Goal: Transaction & Acquisition: Purchase product/service

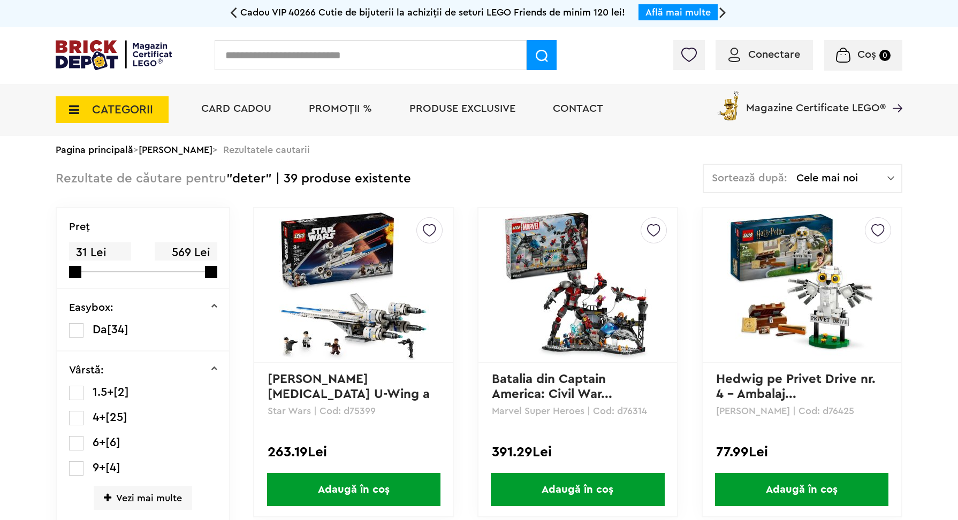
click at [331, 108] on span "PROMOȚII %" at bounding box center [340, 108] width 63 height 11
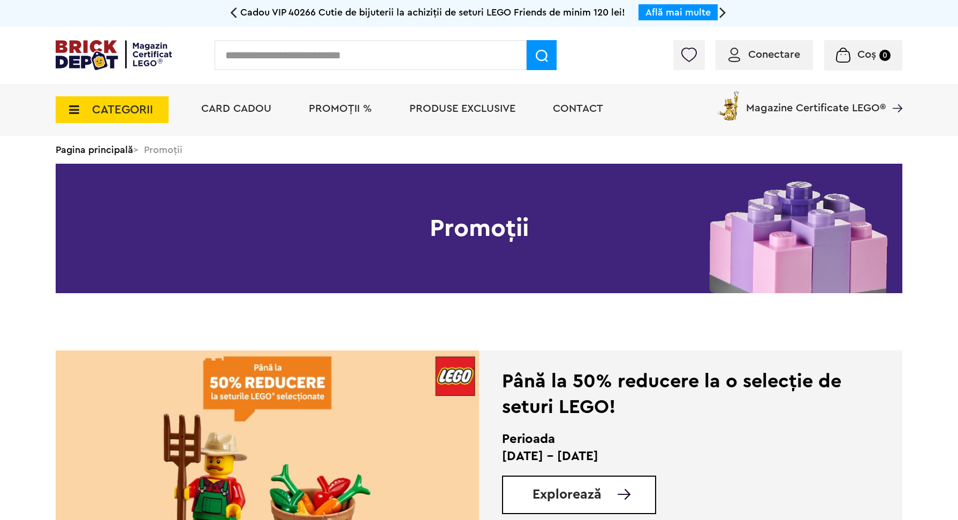
click at [396, 451] on img at bounding box center [267, 463] width 423 height 225
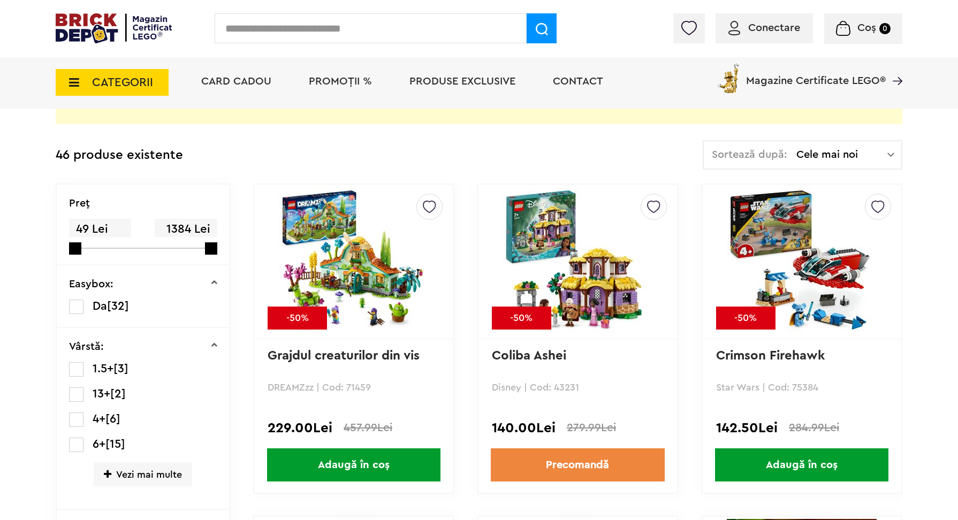
scroll to position [110, 0]
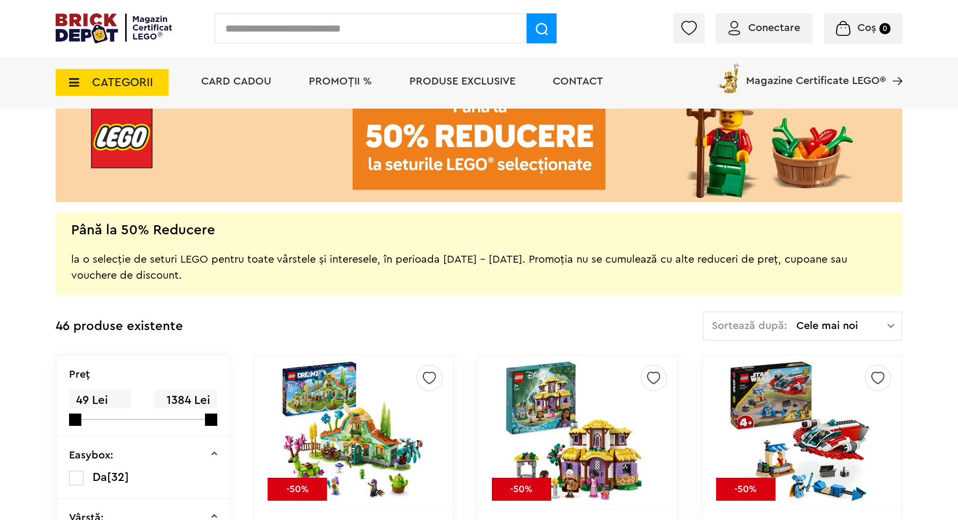
click at [866, 324] on span "Cele mai noi" at bounding box center [841, 326] width 91 height 11
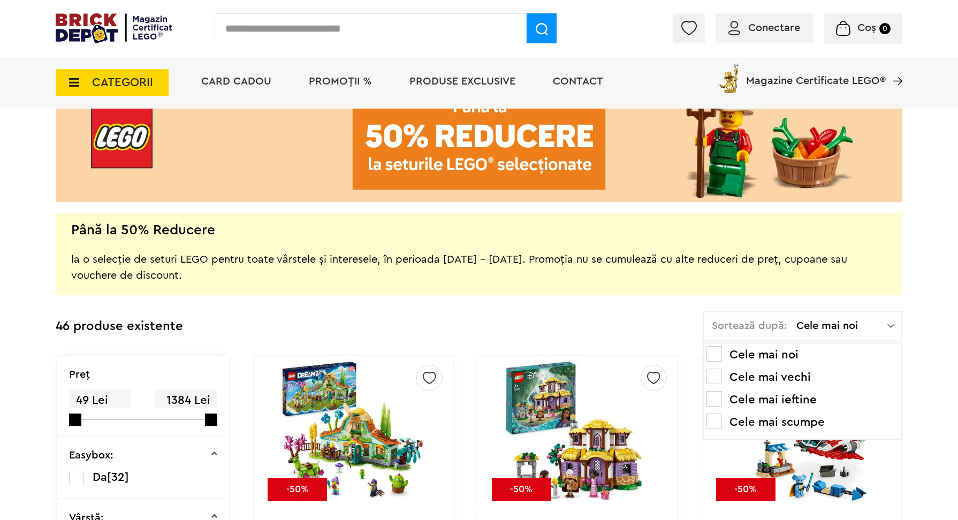
click at [764, 418] on li "Cele mai scumpe" at bounding box center [803, 422] width 192 height 17
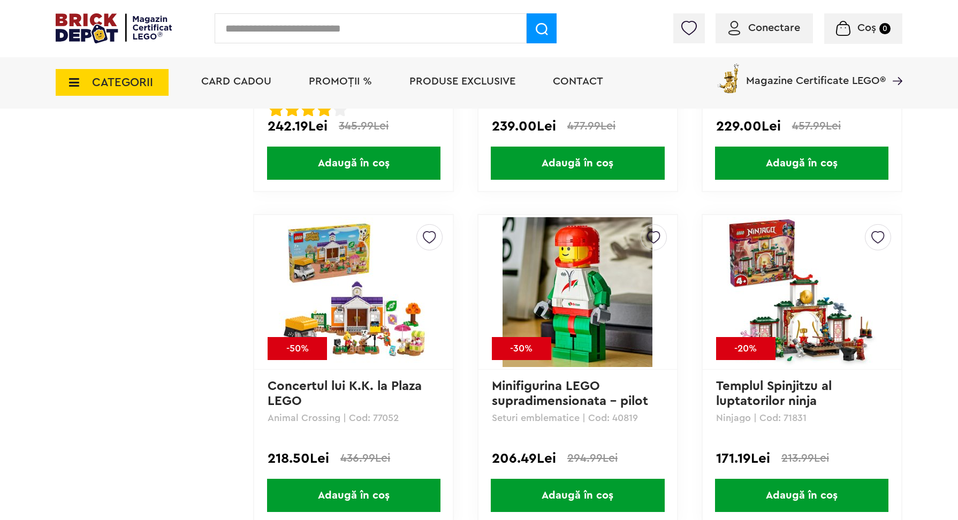
scroll to position [2249, 0]
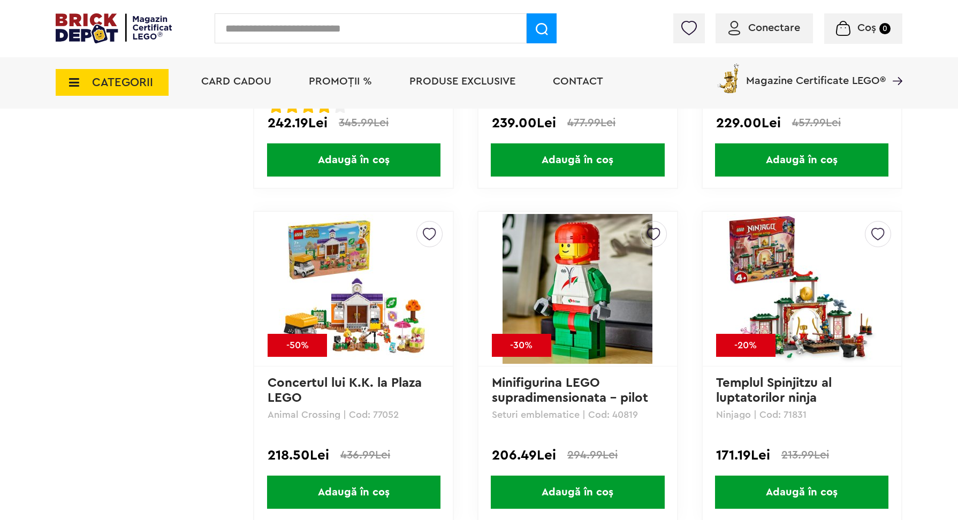
click at [790, 320] on img at bounding box center [802, 289] width 150 height 150
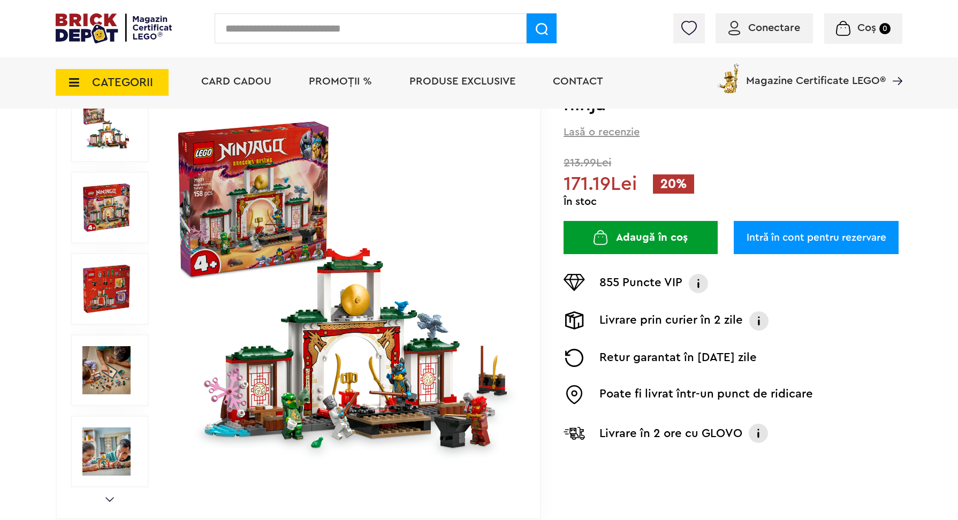
scroll to position [140, 0]
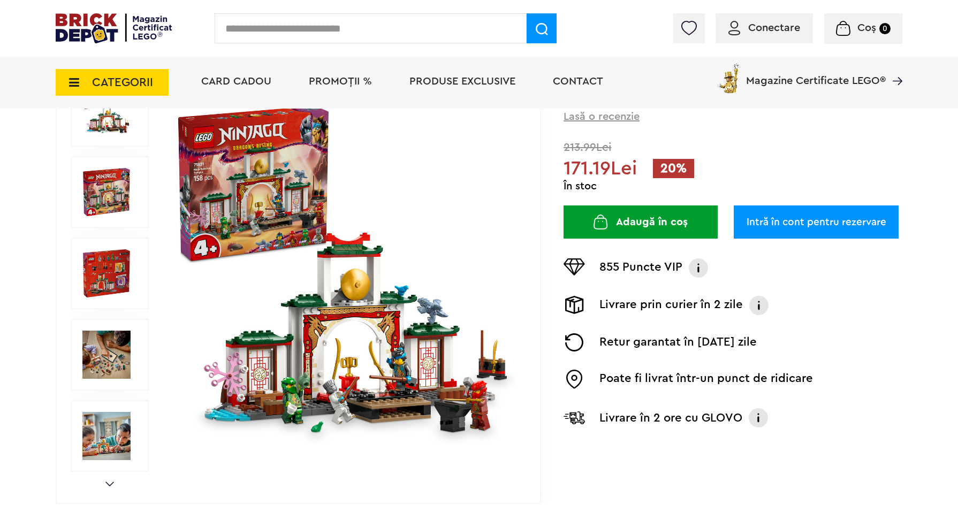
click at [331, 370] on img at bounding box center [344, 273] width 345 height 345
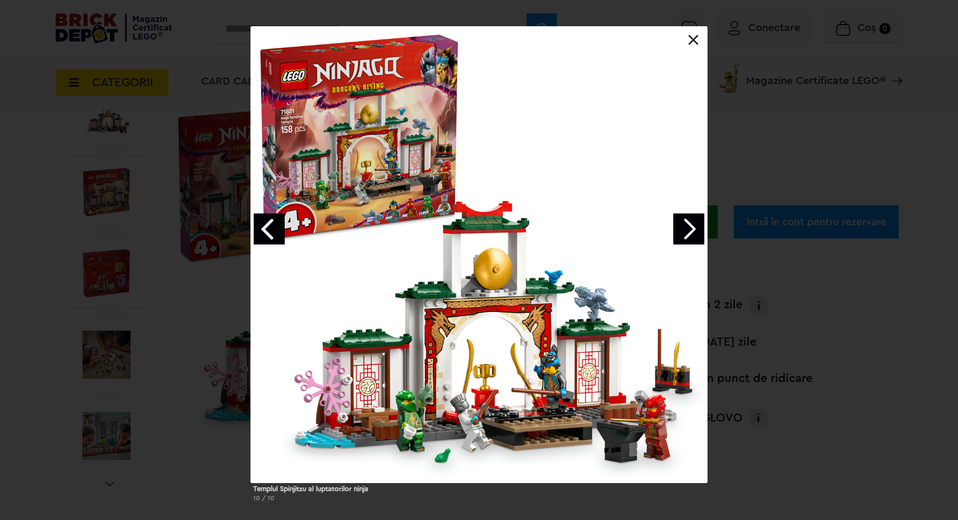
click at [371, 380] on div at bounding box center [479, 255] width 456 height 456
click at [394, 376] on div at bounding box center [479, 255] width 456 height 456
click at [430, 414] on div at bounding box center [479, 255] width 456 height 456
drag, startPoint x: 430, startPoint y: 414, endPoint x: 351, endPoint y: 384, distance: 84.7
click at [351, 384] on div at bounding box center [479, 255] width 456 height 456
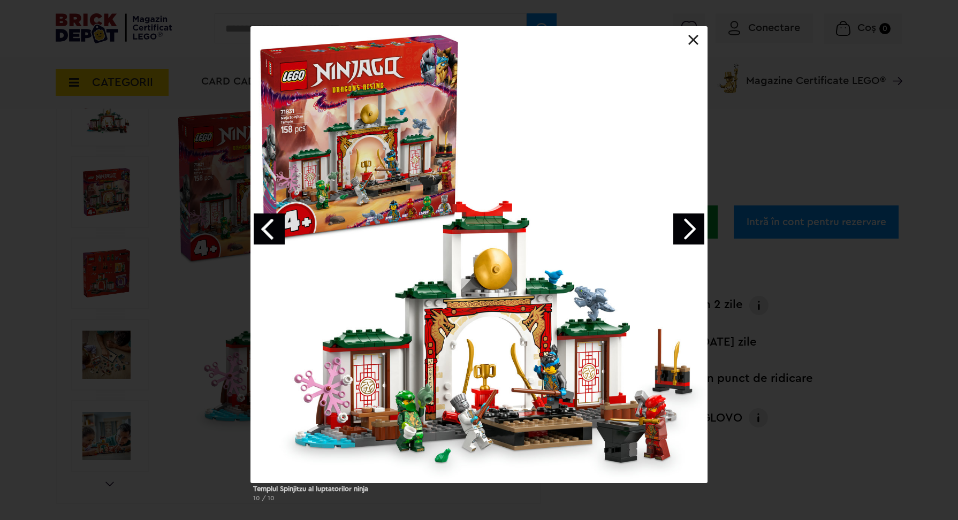
click at [690, 38] on link at bounding box center [693, 40] width 11 height 11
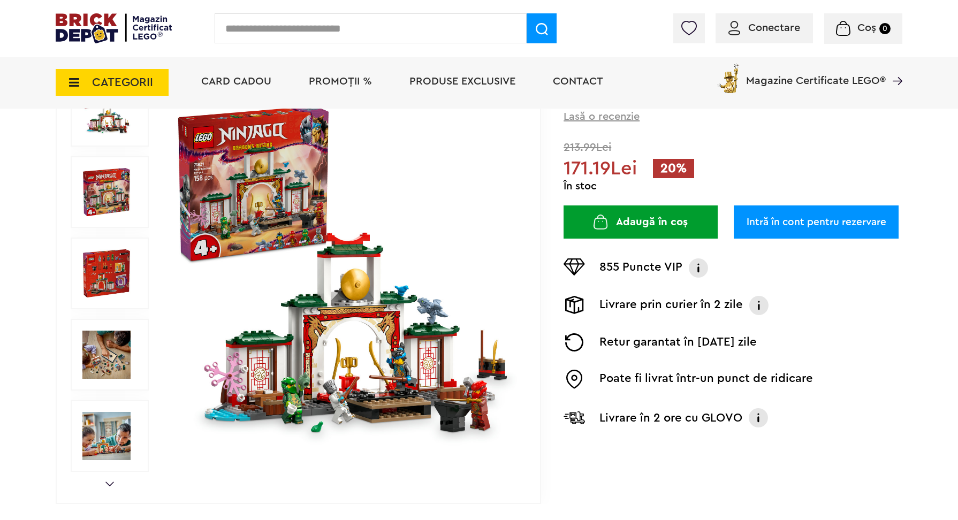
click at [99, 267] on img at bounding box center [106, 273] width 48 height 48
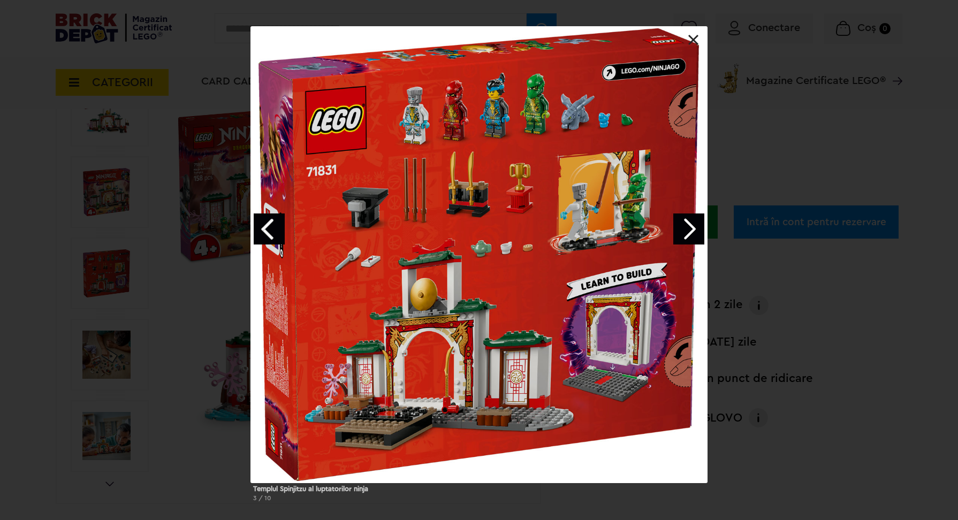
click at [694, 42] on link at bounding box center [693, 40] width 11 height 11
